Goal: Task Accomplishment & Management: Complete application form

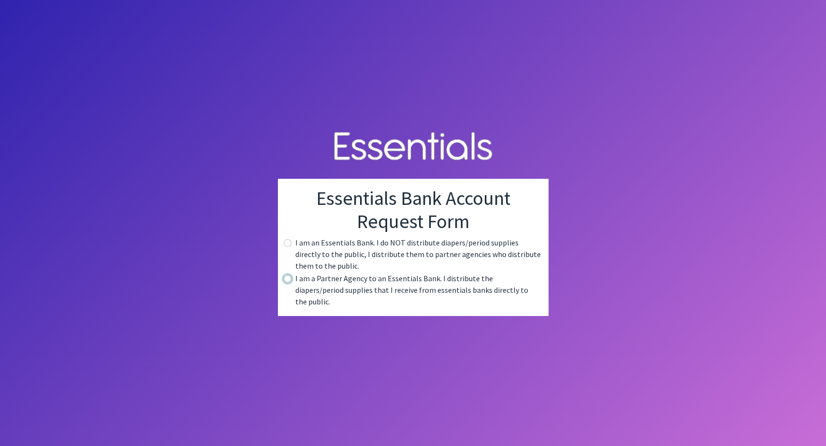
click at [291, 283] on input "radio" at bounding box center [288, 279] width 8 height 8
radio input "true"
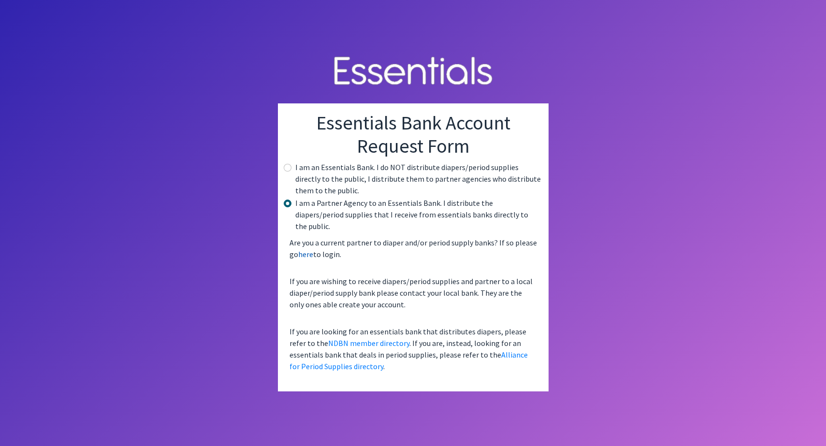
click at [306, 249] on link "here" at bounding box center [305, 254] width 15 height 10
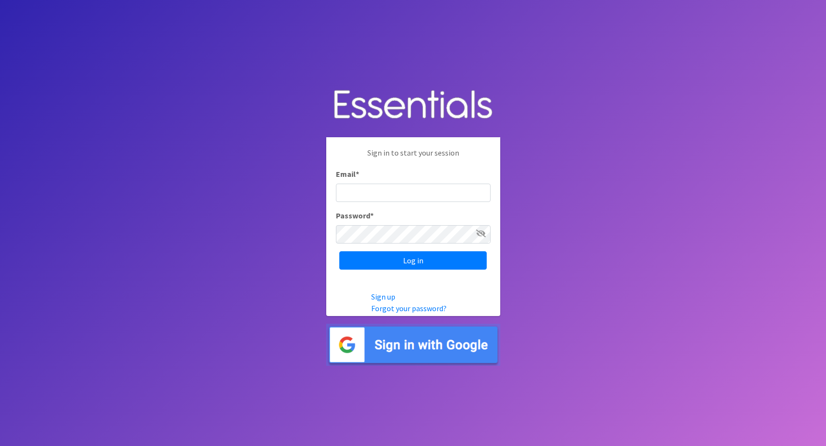
click at [372, 194] on input "Email *" at bounding box center [413, 193] width 155 height 18
click at [400, 341] on img at bounding box center [413, 345] width 174 height 42
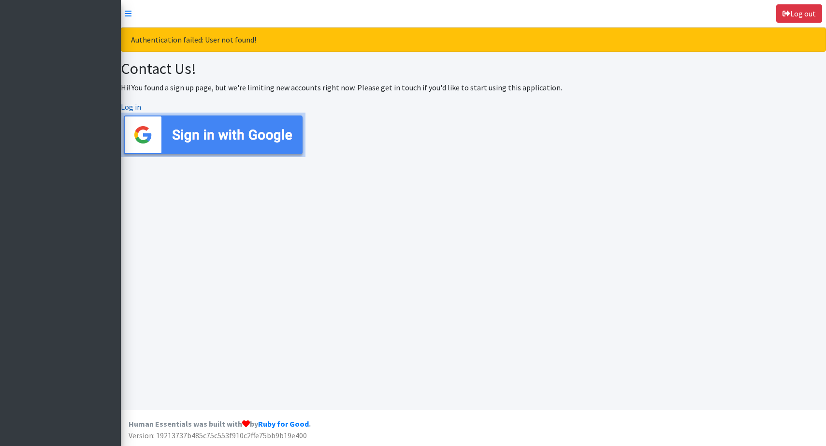
click at [131, 107] on link "Log in" at bounding box center [131, 107] width 20 height 10
